Goal: Transaction & Acquisition: Book appointment/travel/reservation

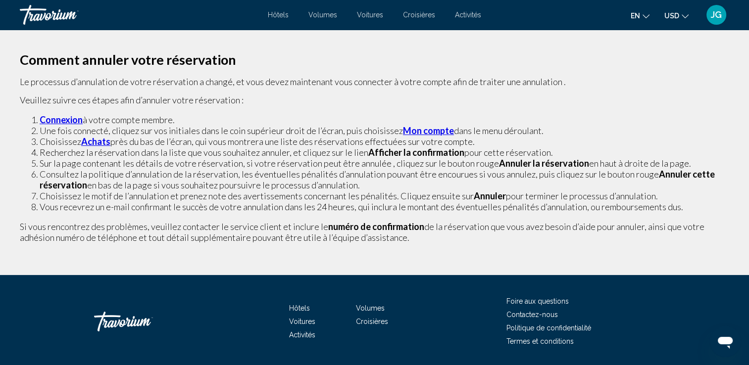
click at [89, 141] on strong "Achats" at bounding box center [95, 141] width 29 height 11
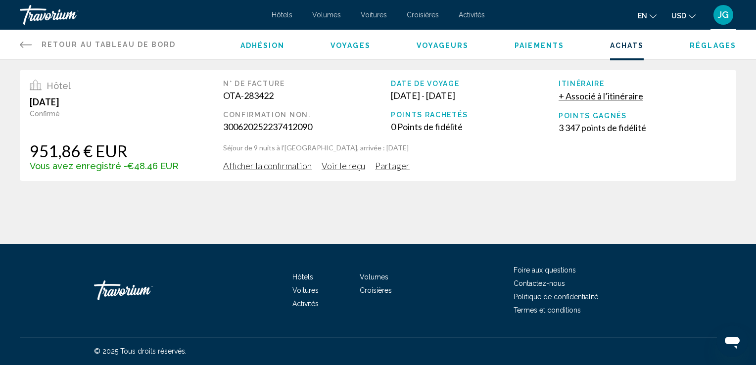
click at [284, 167] on span "Afficher la confirmation" at bounding box center [267, 165] width 89 height 11
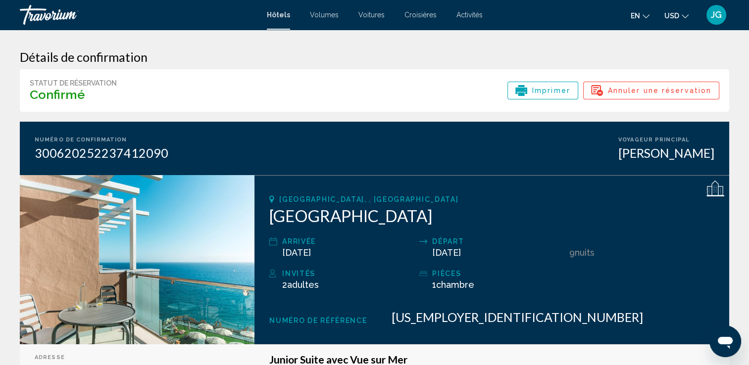
click at [617, 90] on span "Annuler une réservation" at bounding box center [659, 90] width 103 height 17
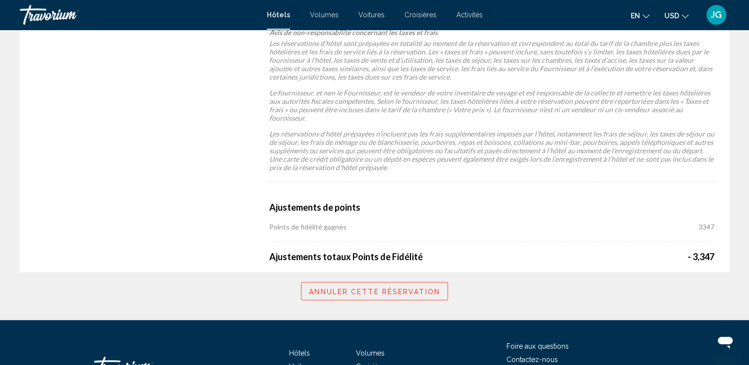
scroll to position [787, 0]
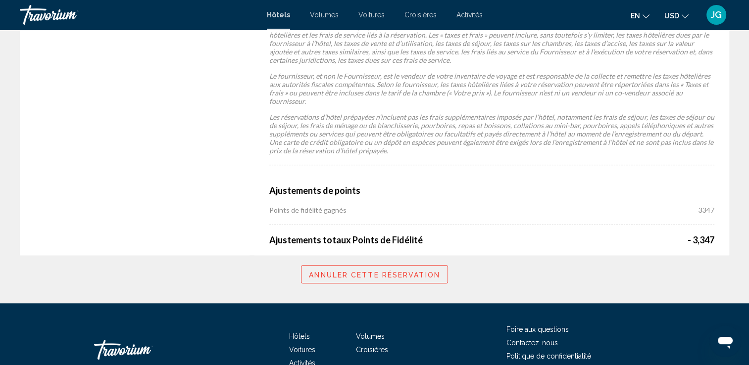
click at [410, 271] on span "Annuler cette réservation" at bounding box center [374, 275] width 131 height 8
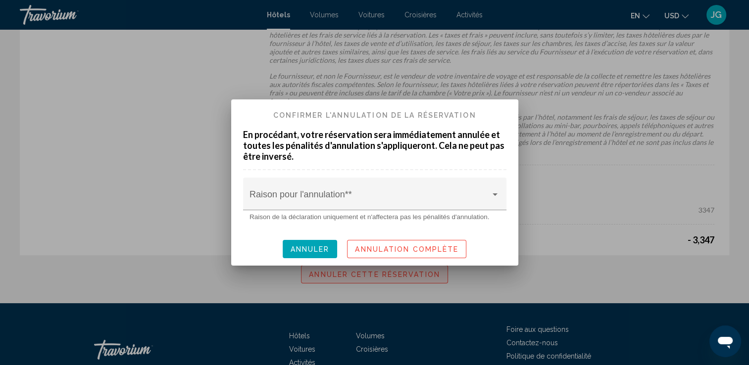
scroll to position [0, 0]
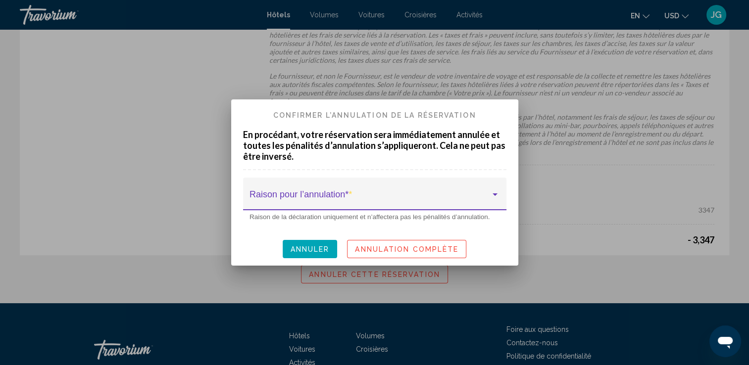
click at [498, 192] on div at bounding box center [495, 195] width 9 height 8
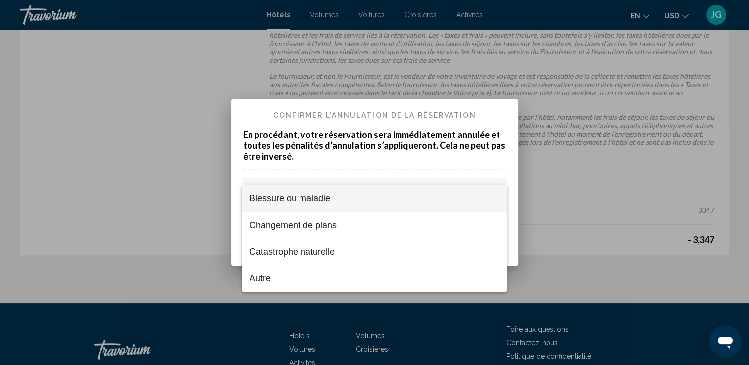
click at [306, 201] on span "Blessure ou maladie" at bounding box center [375, 198] width 250 height 27
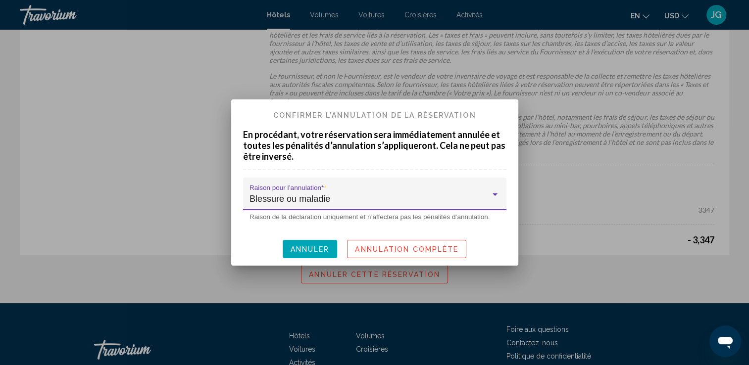
click at [304, 246] on span "Annuler" at bounding box center [310, 250] width 39 height 8
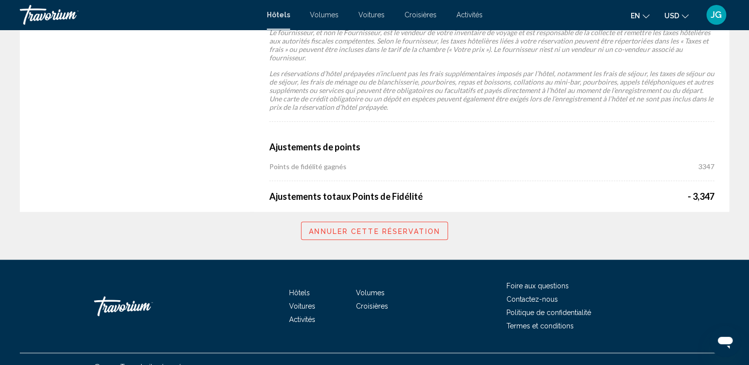
scroll to position [837, 0]
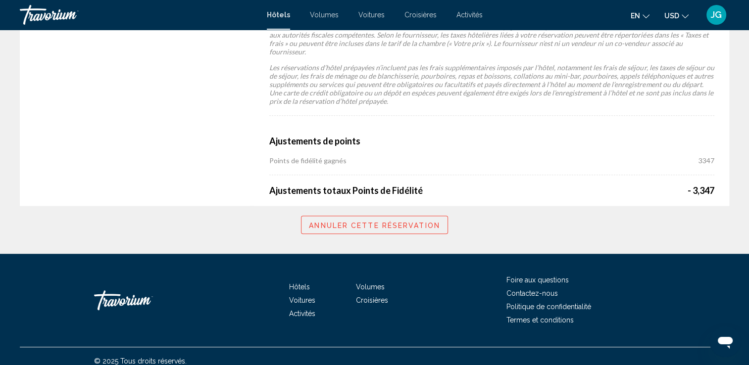
click at [410, 221] on span "Annuler cette réservation" at bounding box center [374, 225] width 131 height 8
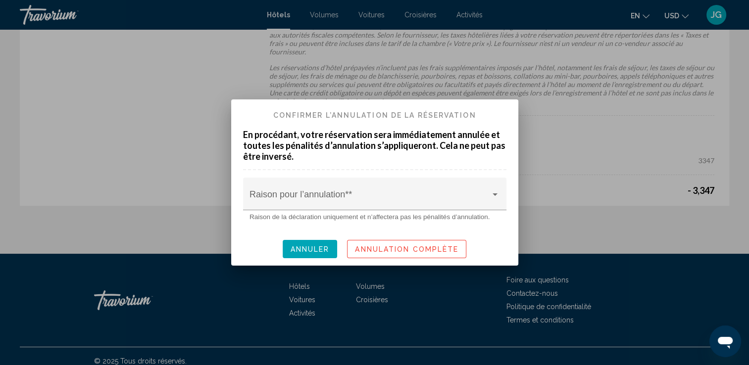
scroll to position [0, 0]
click at [467, 191] on div "Raison pour l’annulation* *" at bounding box center [375, 197] width 250 height 26
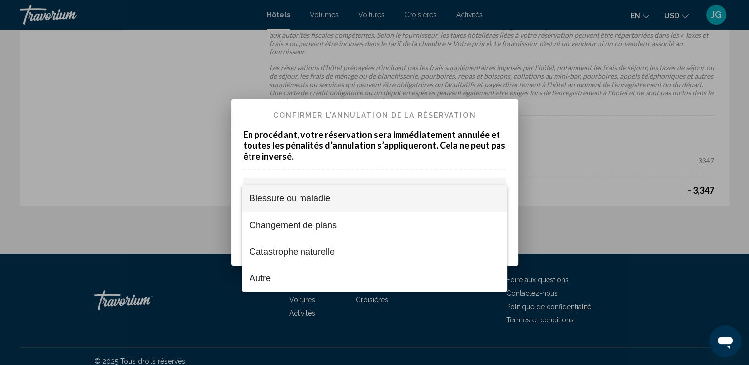
click at [311, 197] on span "Blessure ou maladie" at bounding box center [375, 198] width 250 height 27
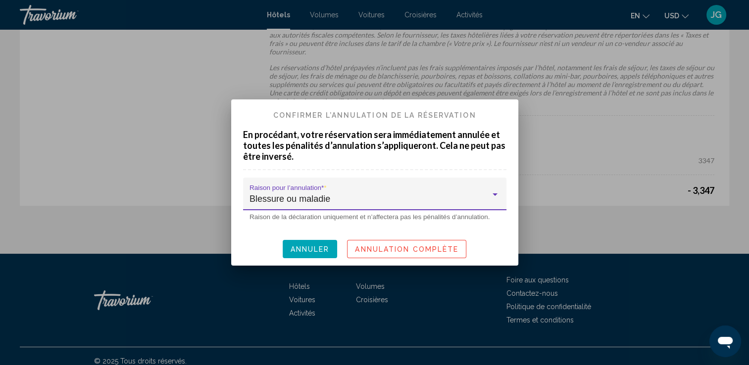
click at [377, 247] on span "Annulation complète" at bounding box center [406, 250] width 103 height 8
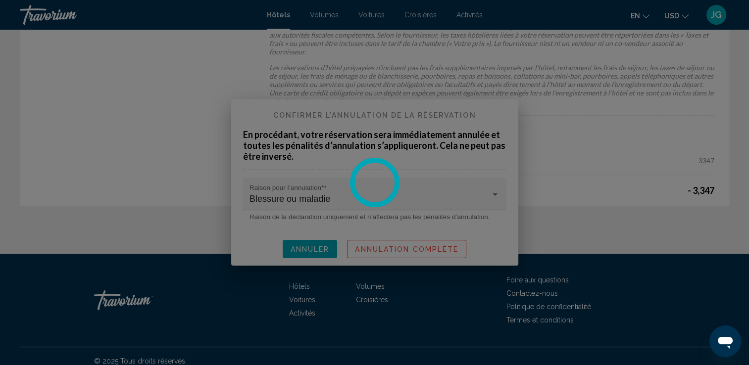
scroll to position [837, 0]
